Goal: Task Accomplishment & Management: Use online tool/utility

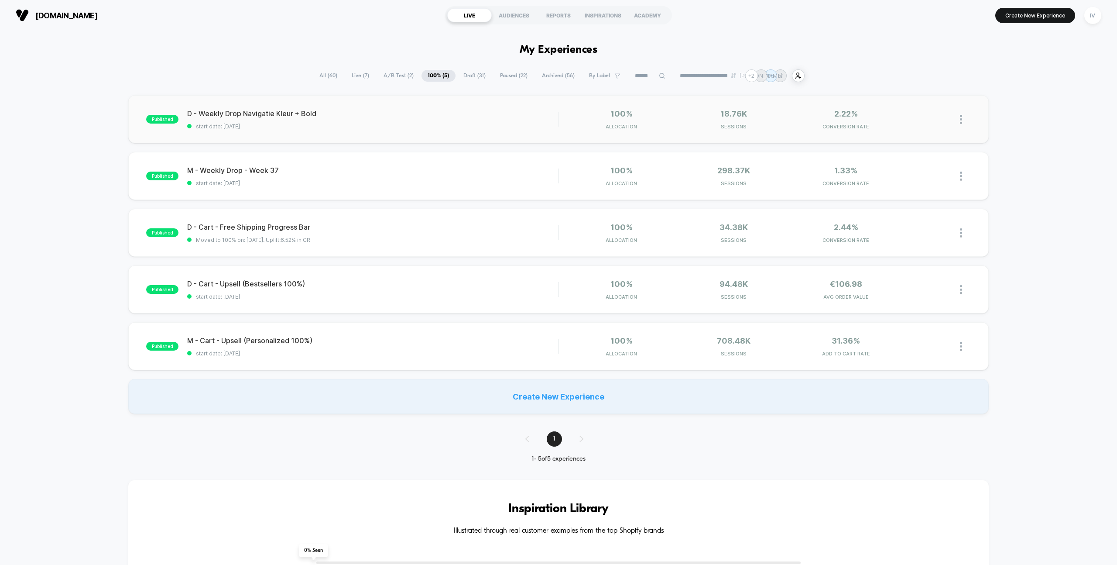
click at [402, 74] on span "A/B Test ( 2 )" at bounding box center [398, 76] width 43 height 12
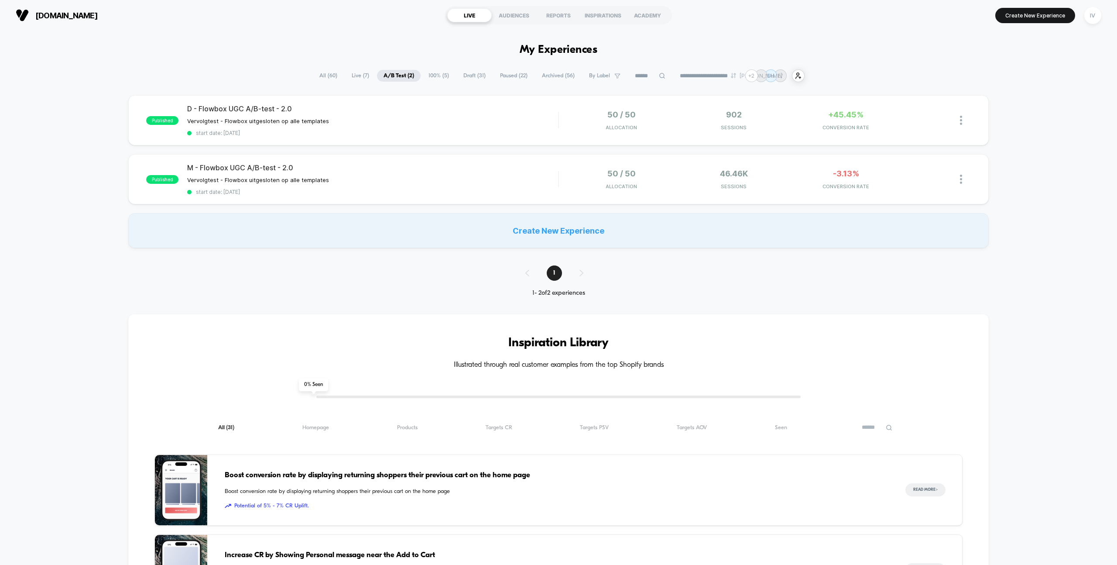
click at [432, 74] on span "100% ( 5 )" at bounding box center [439, 76] width 34 height 12
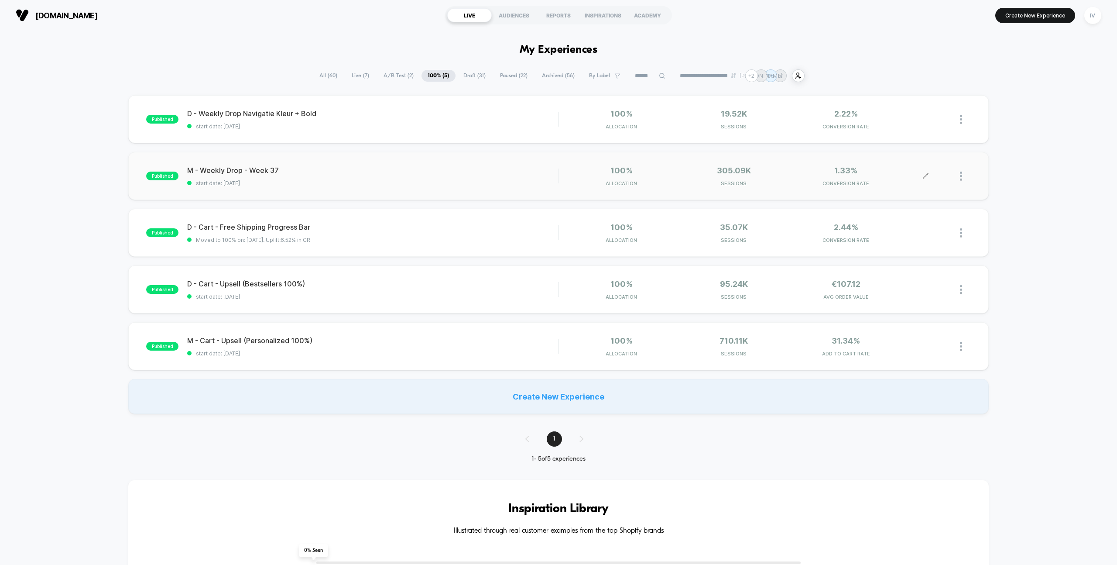
click at [962, 175] on div at bounding box center [965, 176] width 11 height 21
click at [932, 164] on div "Pause" at bounding box center [916, 167] width 79 height 20
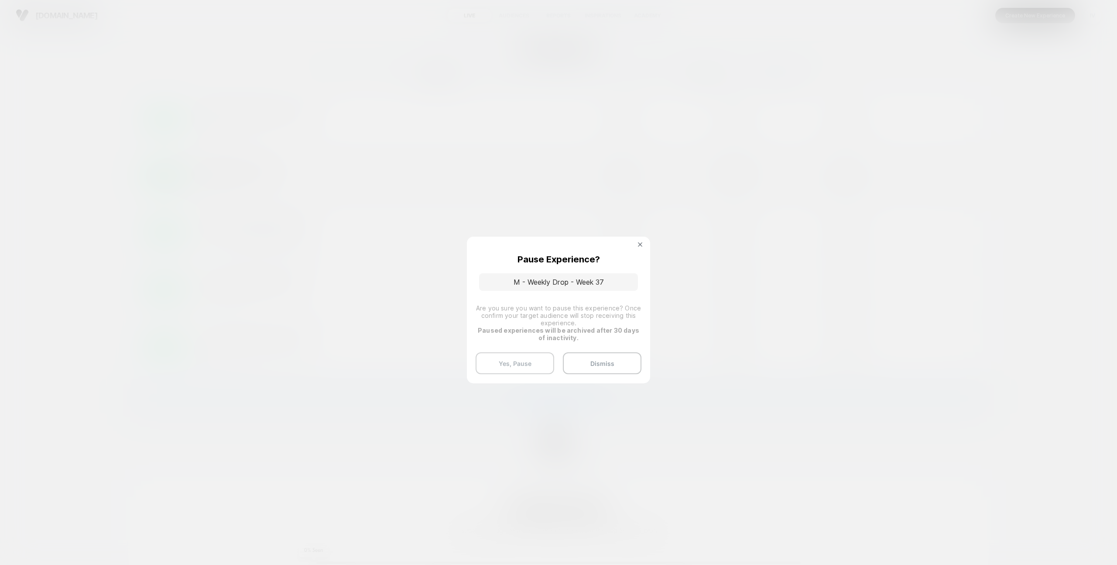
click at [526, 355] on button "Yes, Pause" at bounding box center [515, 363] width 79 height 22
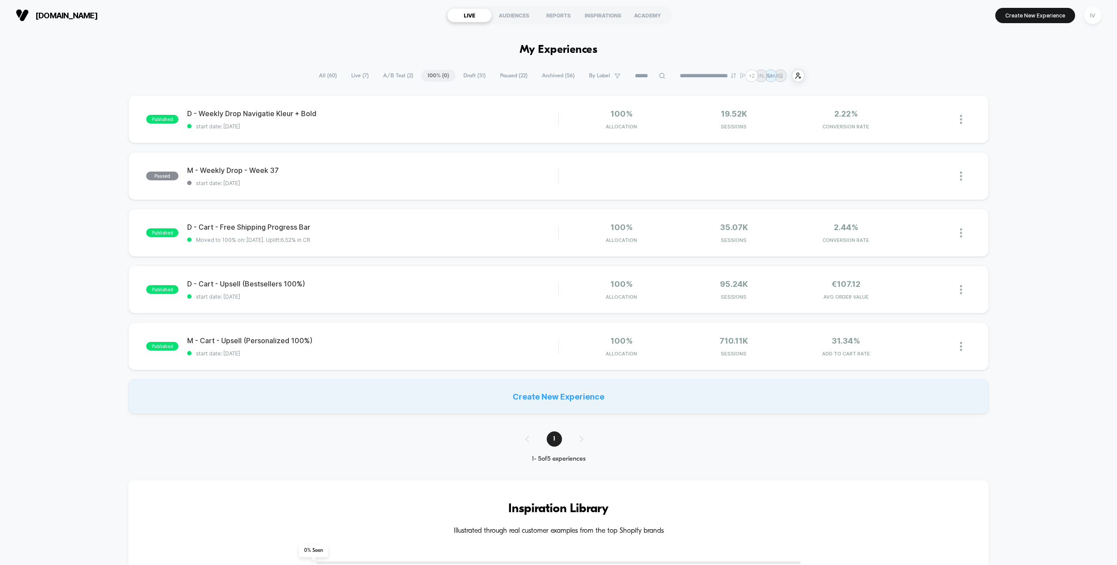
click at [471, 79] on span "Draft ( 31 )" at bounding box center [474, 76] width 35 height 12
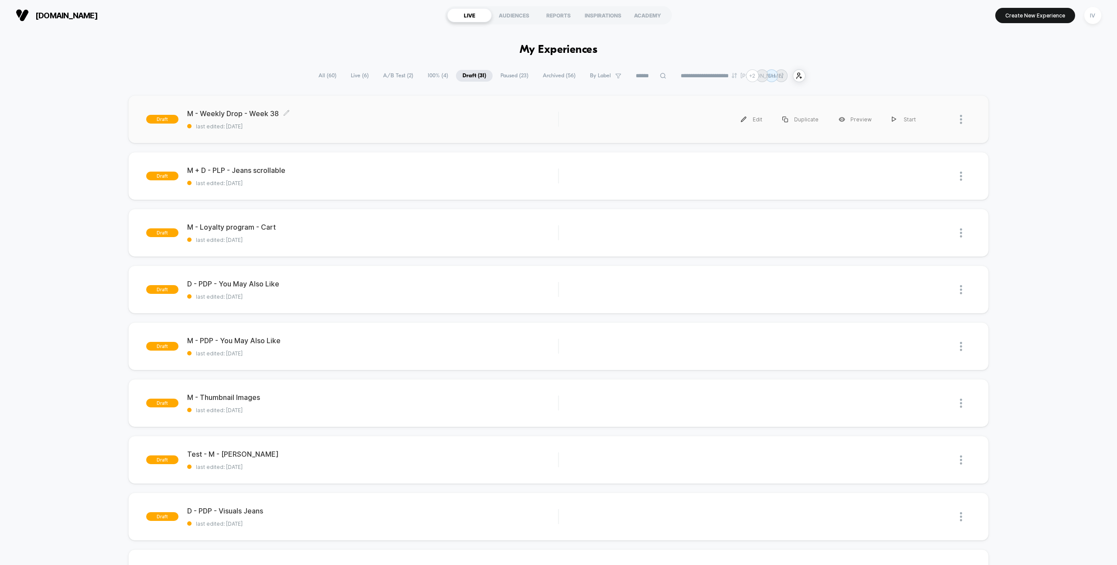
click at [389, 111] on span "M - Weekly Drop - Week 38 Click to edit experience details" at bounding box center [372, 113] width 371 height 9
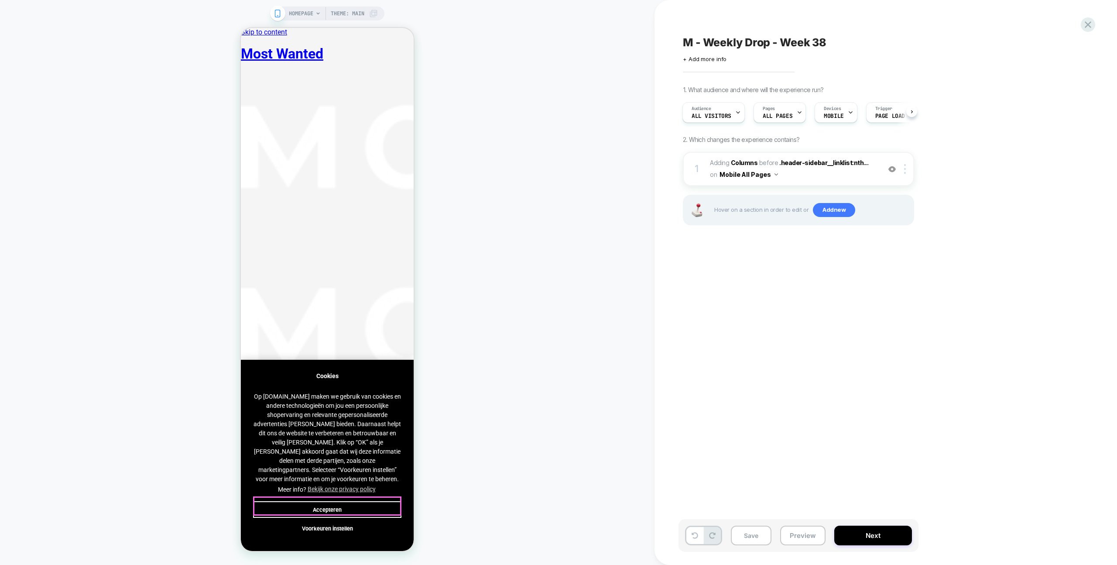
click at [376, 513] on button "Accepteren" at bounding box center [327, 509] width 148 height 17
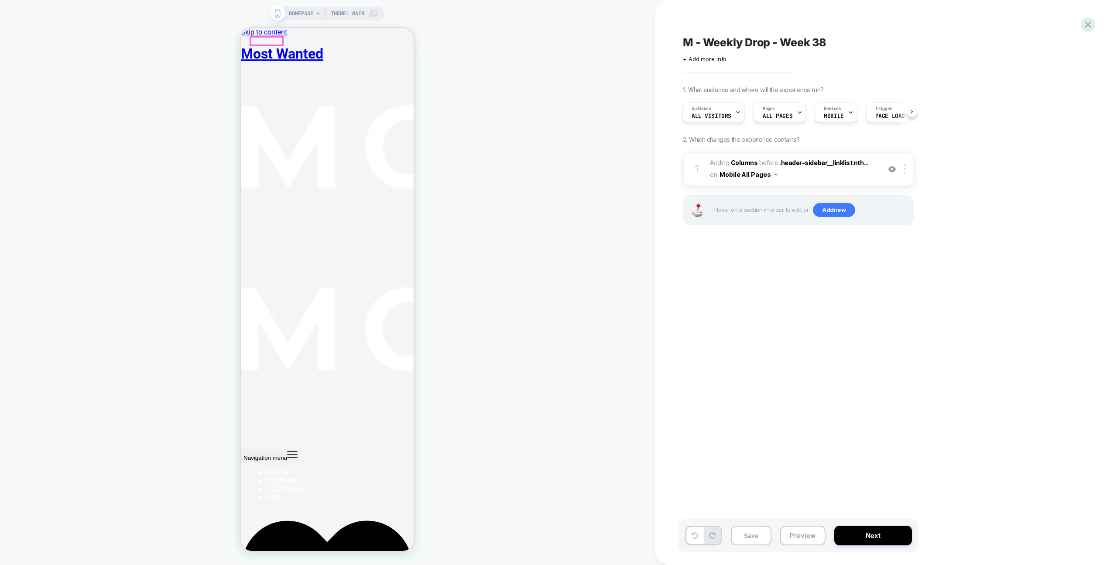
click at [288, 451] on icon "Primary navigation" at bounding box center [293, 454] width 10 height 6
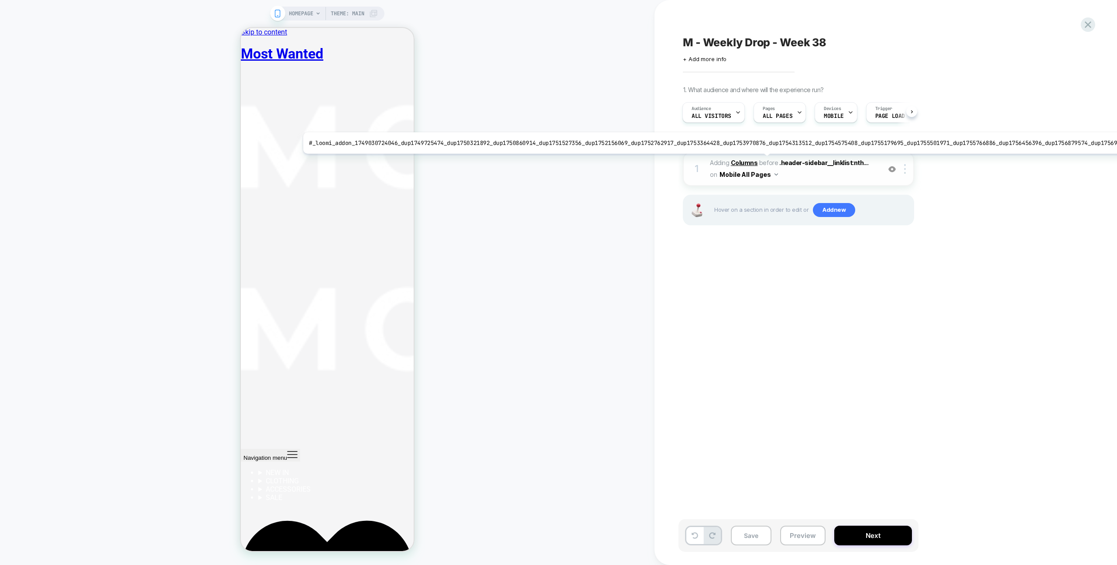
click at [755, 160] on b "Columns" at bounding box center [744, 162] width 27 height 7
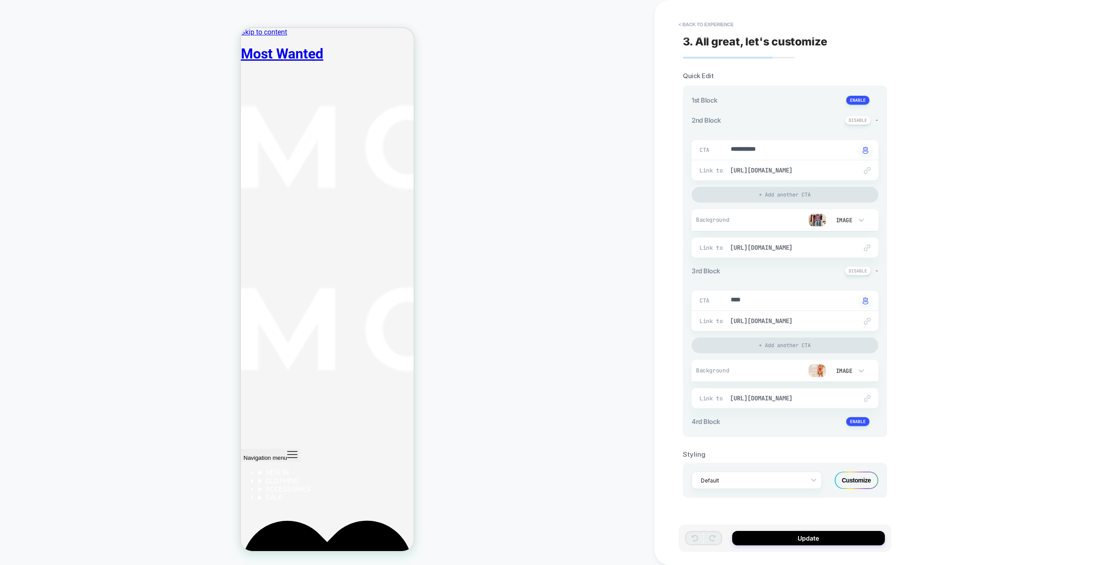
click at [818, 221] on img at bounding box center [817, 219] width 17 height 13
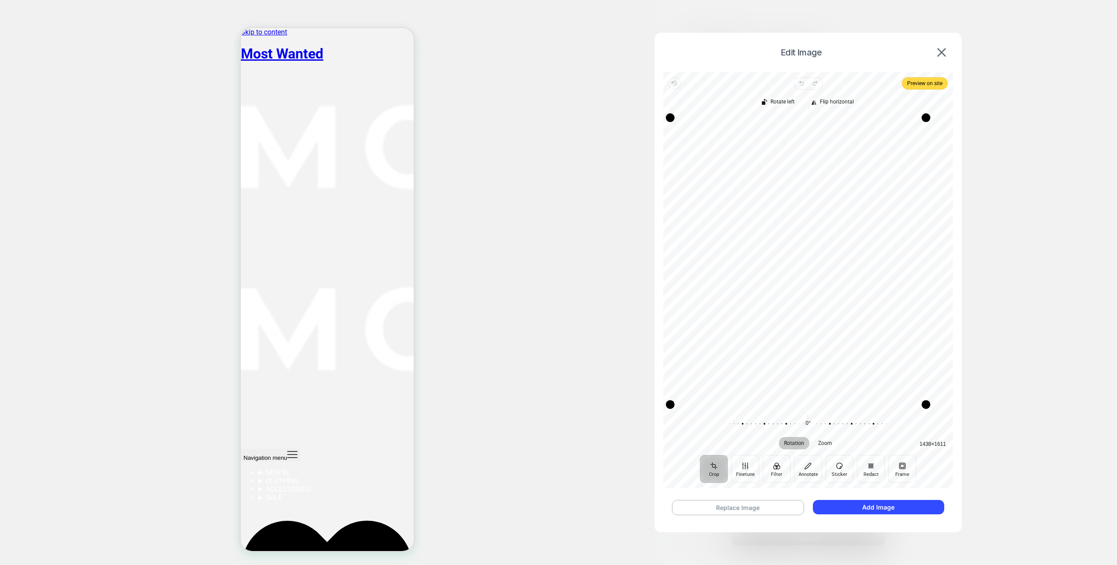
drag, startPoint x: 946, startPoint y: 200, endPoint x: 923, endPoint y: 200, distance: 22.7
click at [923, 200] on div "Drag edge r" at bounding box center [926, 261] width 9 height 287
drag, startPoint x: 670, startPoint y: 211, endPoint x: 683, endPoint y: 211, distance: 12.7
click at [683, 211] on div "Drag edge l" at bounding box center [683, 261] width 9 height 287
click at [924, 225] on div "Drag edge r" at bounding box center [925, 261] width 9 height 287
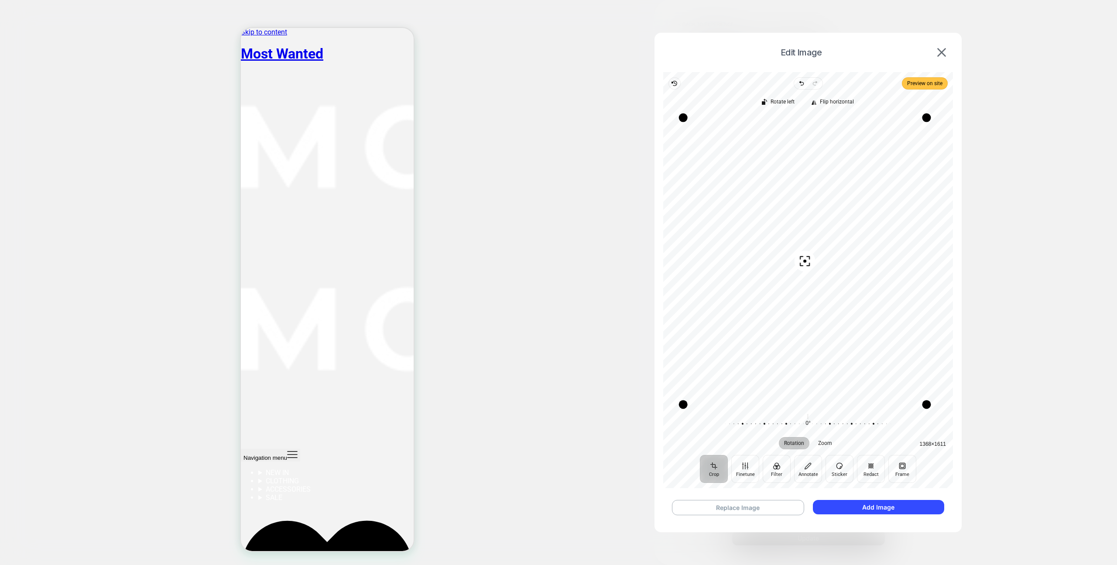
click at [924, 81] on span "Preview on site" at bounding box center [924, 83] width 35 height 10
drag, startPoint x: 932, startPoint y: 170, endPoint x: 940, endPoint y: 171, distance: 7.9
click at [940, 171] on div "Drag edge r" at bounding box center [939, 261] width 9 height 291
click at [920, 82] on span "Preview on site" at bounding box center [924, 83] width 35 height 10
drag, startPoint x: 933, startPoint y: 208, endPoint x: 992, endPoint y: 204, distance: 58.6
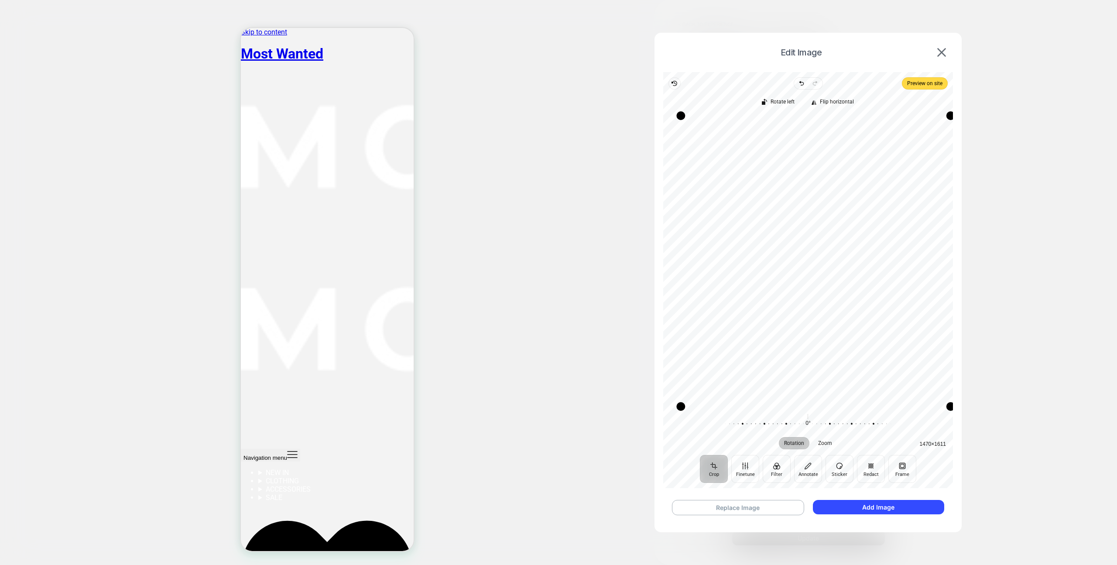
click at [826, 213] on div "Edit Image Revert Undo Redo Preview on site Crop Finetune Filter Annotate Stick…" at bounding box center [782, 219] width 86 height 13
drag, startPoint x: 683, startPoint y: 204, endPoint x: 621, endPoint y: 205, distance: 62.0
click at [739, 213] on div "Edit Image Revert Undo Redo Preview on site Crop Finetune Filter Annotate Stick…" at bounding box center [782, 219] width 86 height 13
drag, startPoint x: 669, startPoint y: 168, endPoint x: 662, endPoint y: 168, distance: 6.6
click at [662, 168] on div "Edit Image Revert Undo Redo Preview on site Crop Finetune Filter Annotate Stick…" at bounding box center [808, 280] width 307 height 494
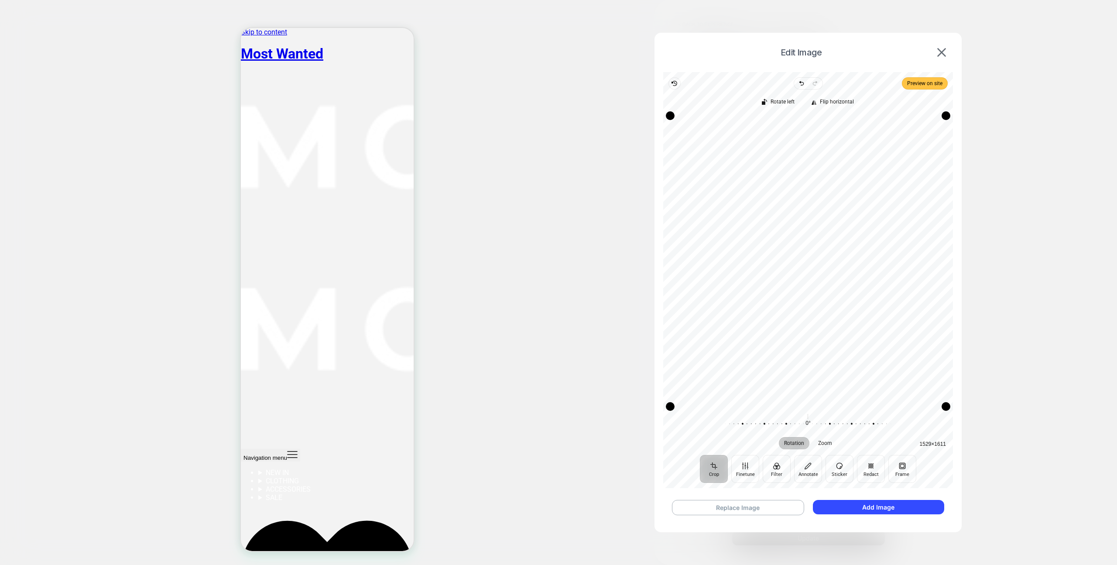
click at [916, 85] on span "Preview on site" at bounding box center [924, 83] width 35 height 10
drag, startPoint x: 944, startPoint y: 180, endPoint x: 937, endPoint y: 179, distance: 6.2
click at [938, 179] on div "Drag edge r" at bounding box center [942, 261] width 9 height 291
click at [933, 86] on span "Preview on site" at bounding box center [924, 83] width 35 height 10
click at [885, 509] on button "Add Image" at bounding box center [878, 507] width 131 height 14
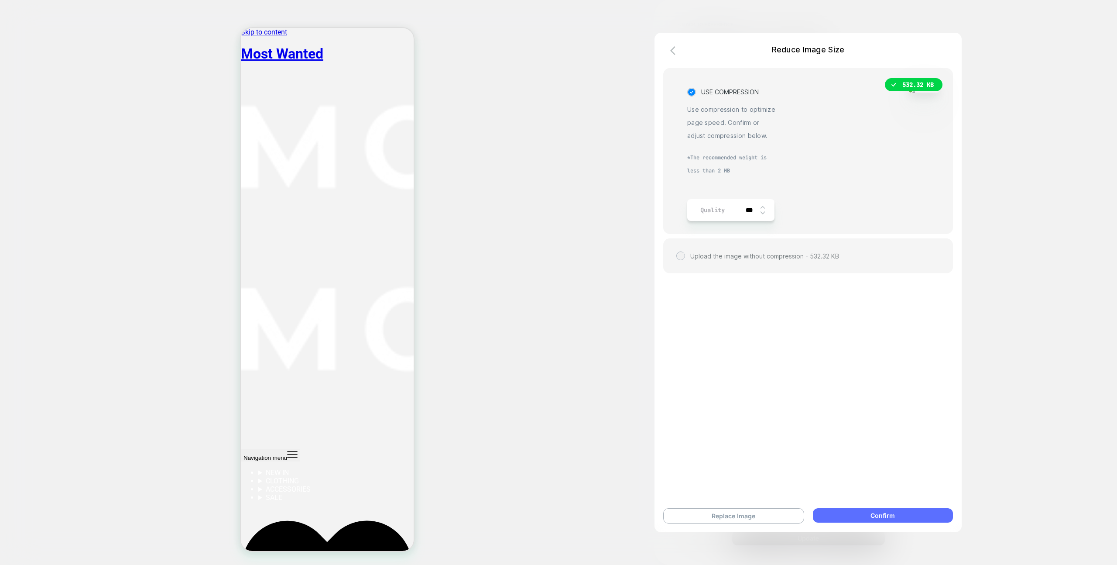
click at [875, 511] on button "Confirm" at bounding box center [883, 515] width 140 height 14
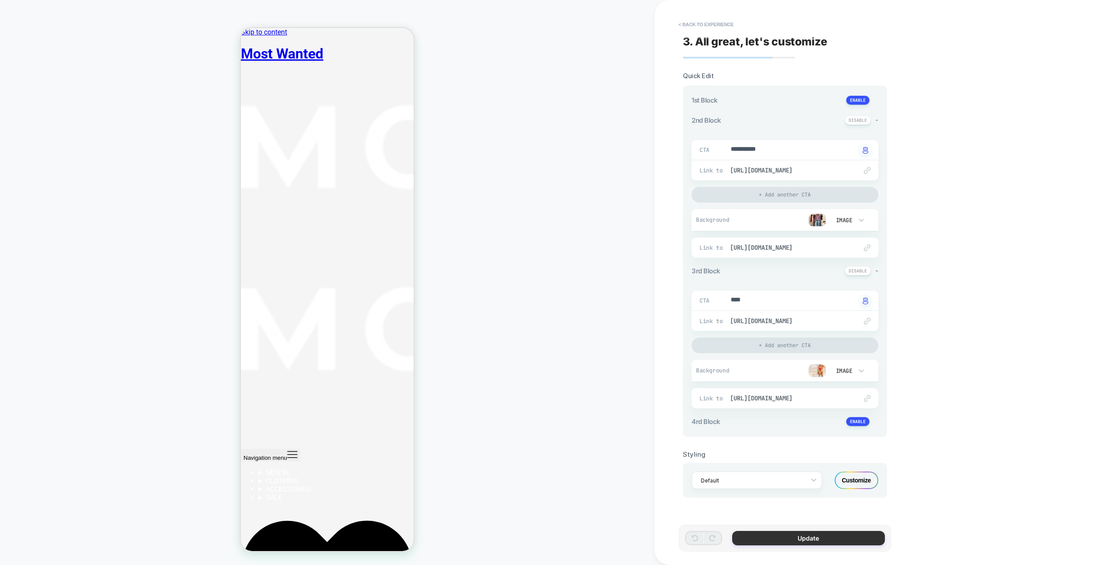
click at [806, 541] on button "Update" at bounding box center [808, 538] width 153 height 14
type textarea "*"
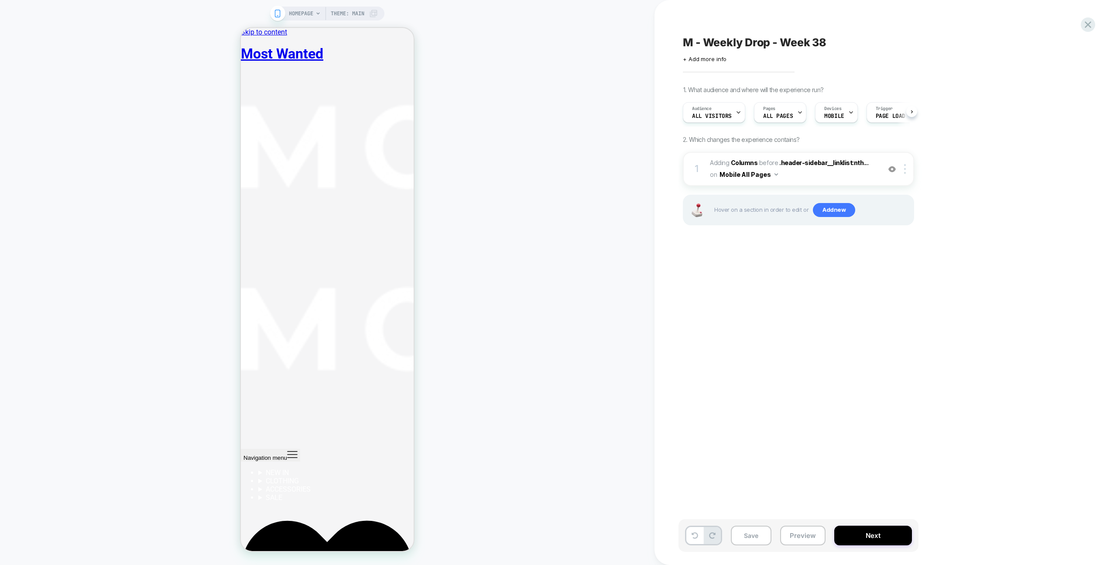
scroll to position [0, 0]
click at [766, 535] on button "Save" at bounding box center [751, 535] width 41 height 20
click at [875, 535] on button "Next" at bounding box center [873, 535] width 78 height 20
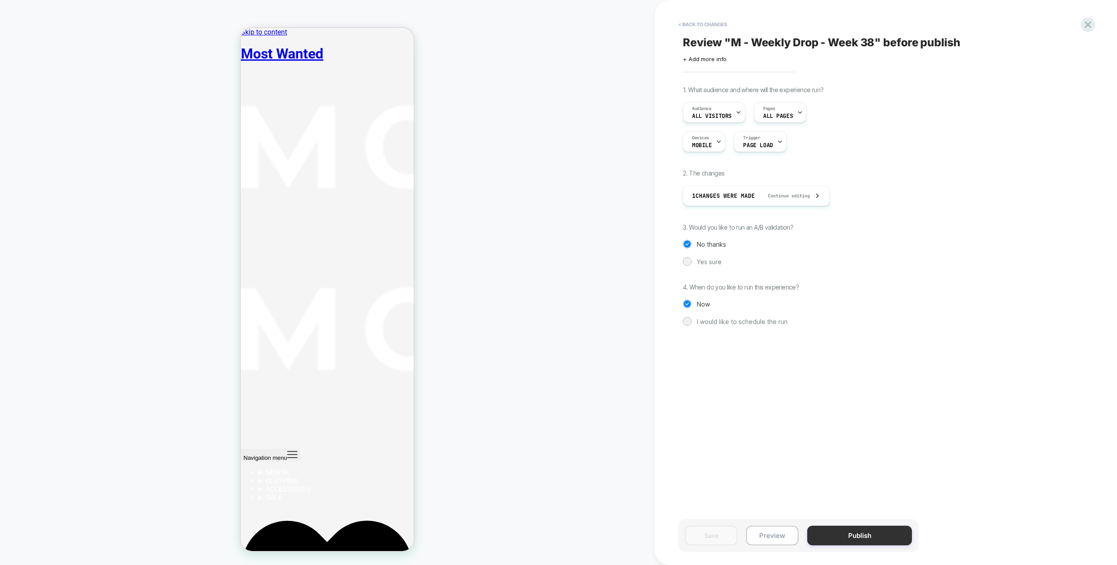
click at [867, 532] on button "Publish" at bounding box center [859, 535] width 105 height 20
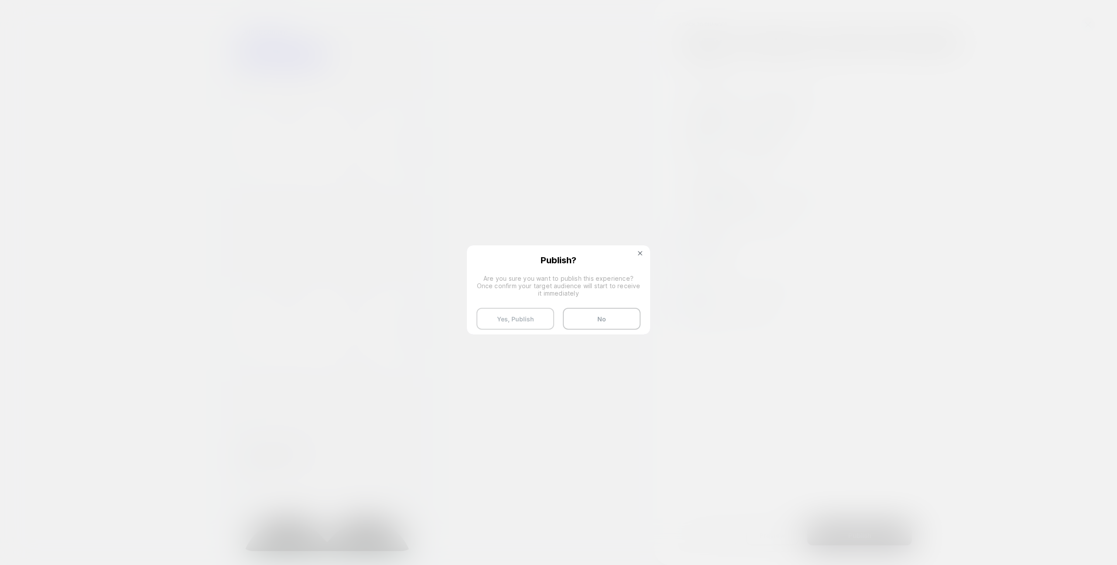
click at [538, 318] on button "Yes, Publish" at bounding box center [516, 319] width 78 height 22
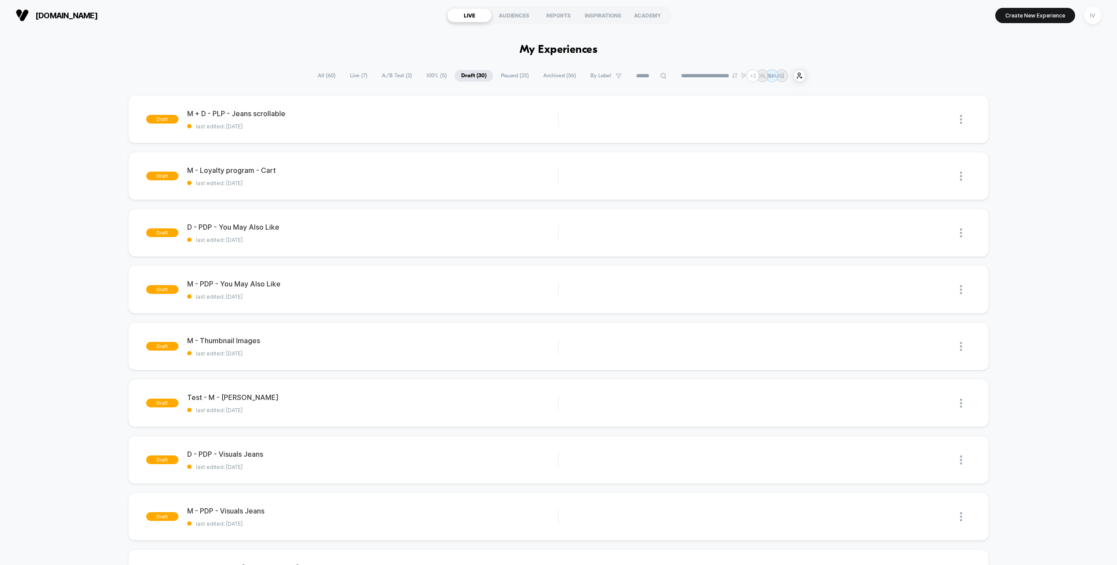
click at [432, 74] on span "100% ( 5 )" at bounding box center [437, 76] width 34 height 12
